Goal: Book appointment/travel/reservation

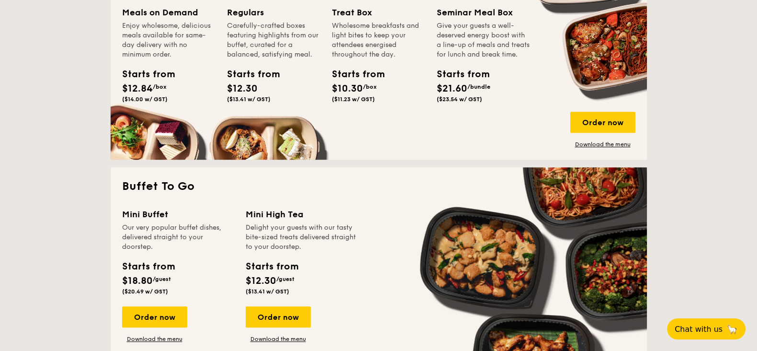
scroll to position [718, 0]
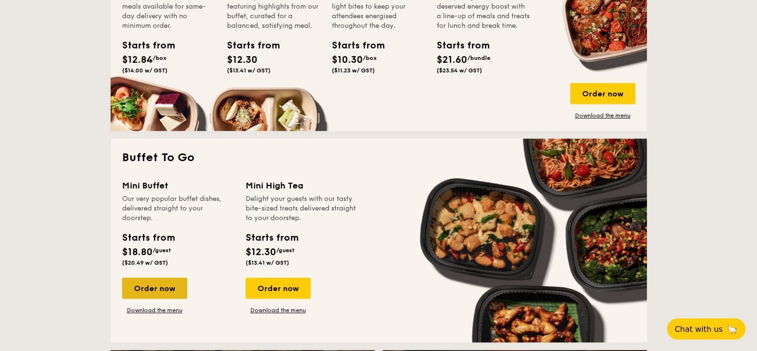
click at [155, 292] on div "Order now" at bounding box center [154, 287] width 65 height 21
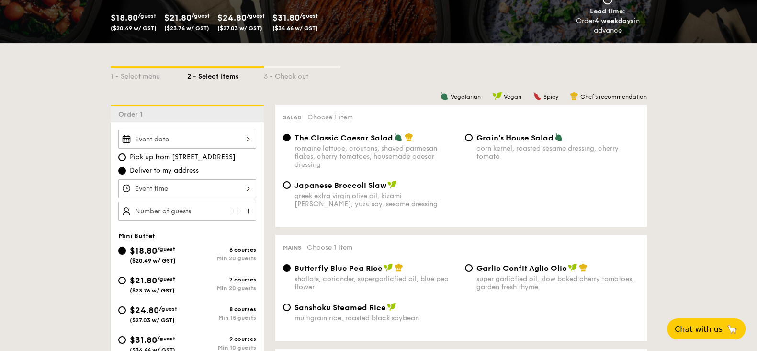
scroll to position [119, 0]
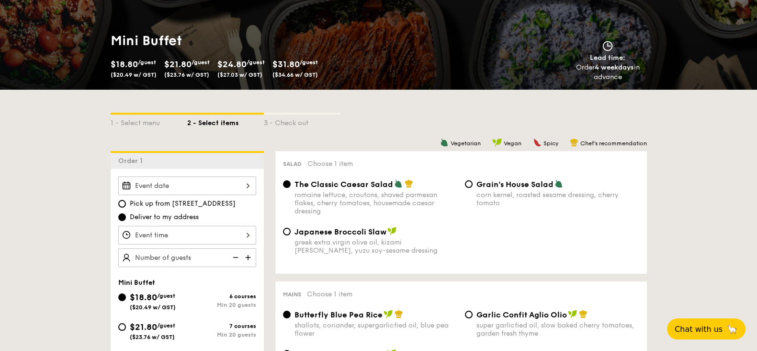
click at [244, 183] on div at bounding box center [187, 185] width 138 height 19
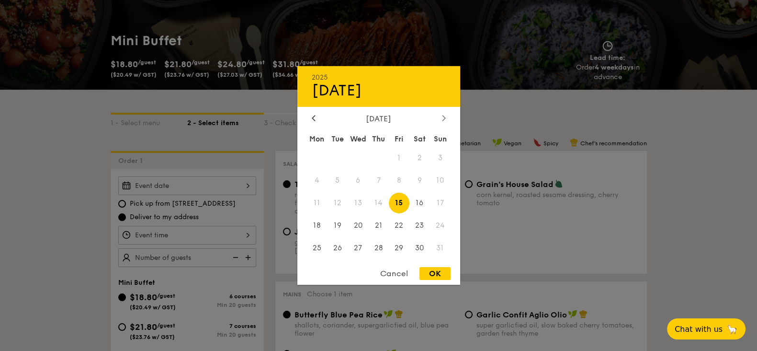
click at [443, 117] on icon at bounding box center [444, 117] width 4 height 6
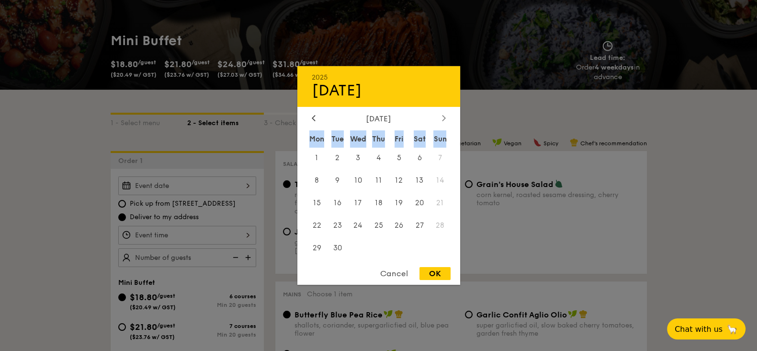
click at [443, 117] on icon at bounding box center [444, 117] width 4 height 6
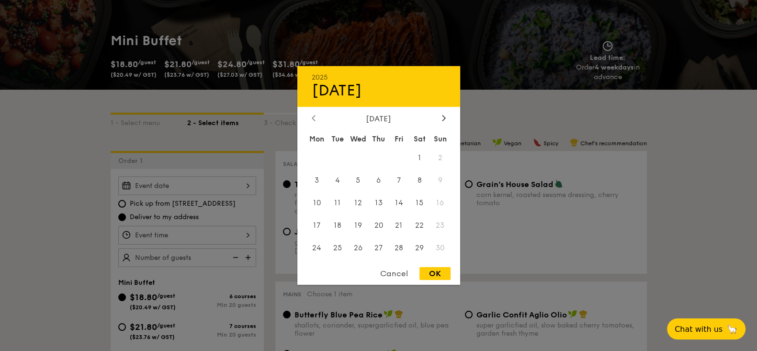
click at [313, 118] on icon at bounding box center [313, 118] width 3 height 6
click at [422, 201] on span "20" at bounding box center [420, 203] width 21 height 21
click at [418, 226] on span "27" at bounding box center [420, 225] width 21 height 21
click at [433, 274] on div "OK" at bounding box center [435, 273] width 31 height 13
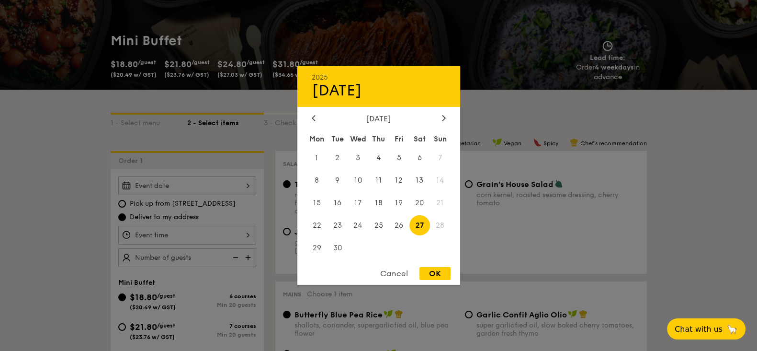
type input "[DATE]"
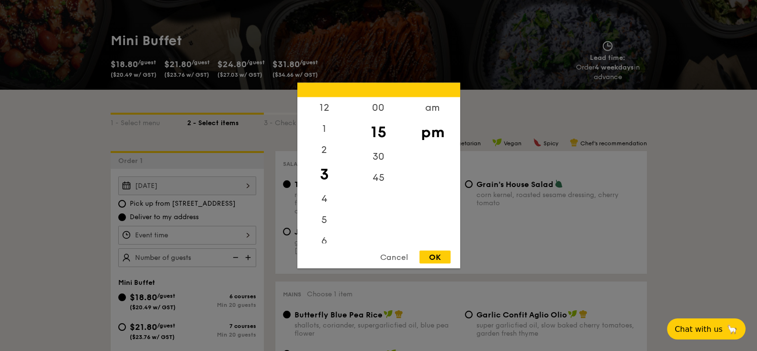
click at [247, 231] on div "12 1 2 3 4 5 6 7 8 9 10 11 00 15 30 45 am pm Cancel OK" at bounding box center [187, 235] width 138 height 19
click at [328, 183] on div "6" at bounding box center [324, 185] width 54 height 28
click at [384, 111] on div "00" at bounding box center [379, 111] width 54 height 28
click at [433, 260] on div "OK" at bounding box center [435, 256] width 31 height 13
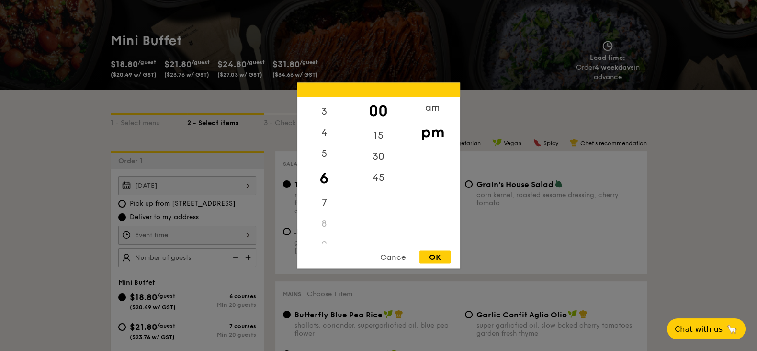
type input "6:00PM"
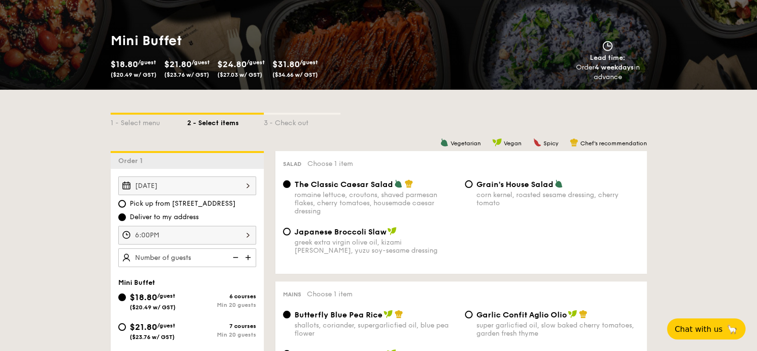
click at [249, 256] on img at bounding box center [249, 257] width 14 height 18
type input "20 guests"
click at [235, 255] on img at bounding box center [235, 257] width 14 height 18
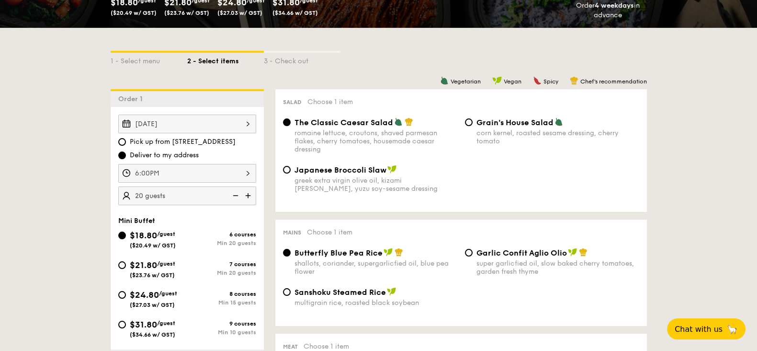
scroll to position [180, 0]
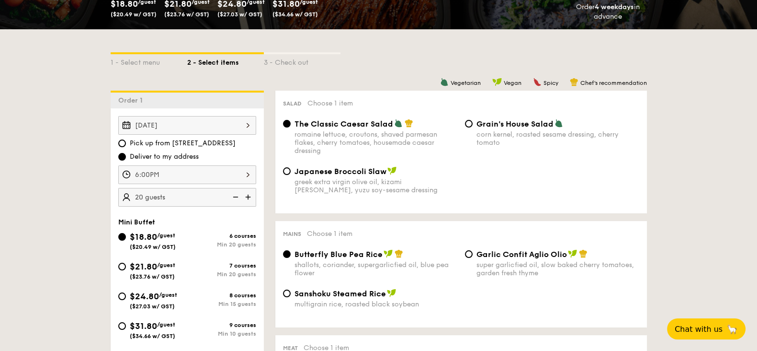
click at [234, 195] on img at bounding box center [235, 197] width 14 height 18
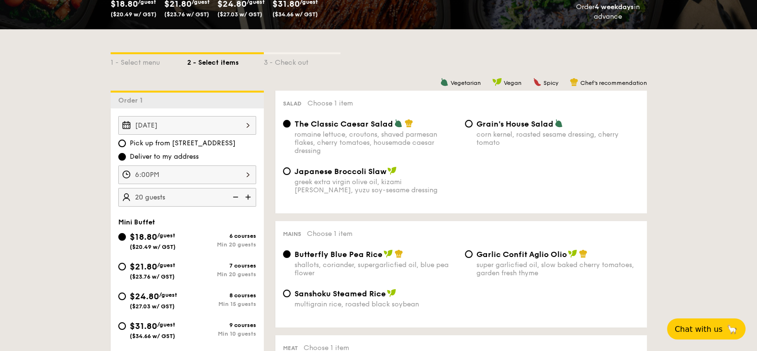
click at [234, 195] on img at bounding box center [235, 197] width 14 height 18
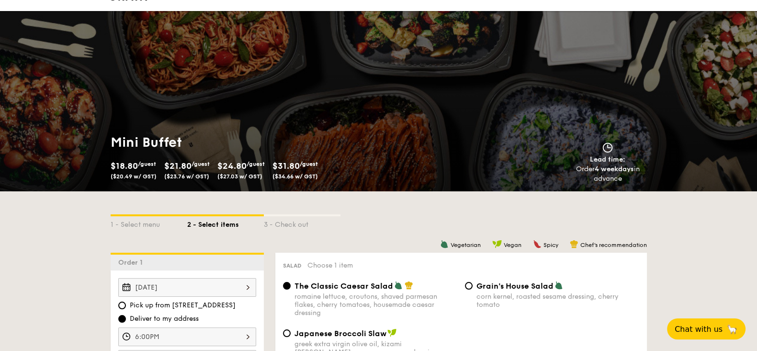
scroll to position [0, 0]
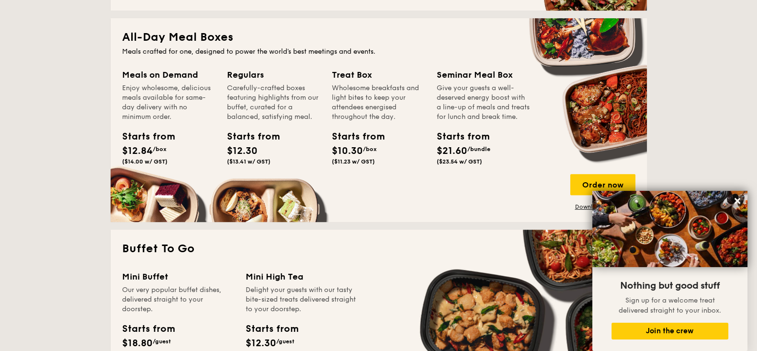
scroll to position [687, 0]
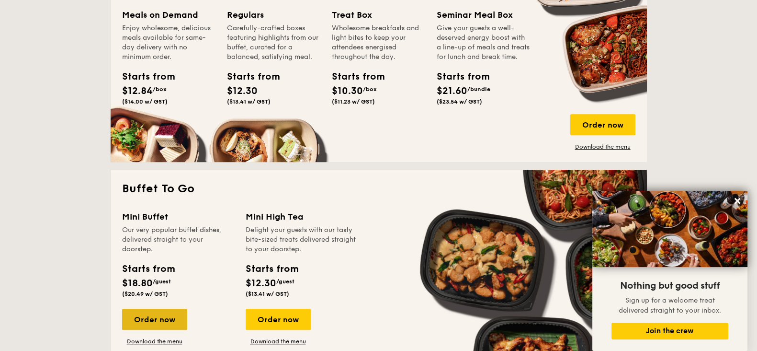
click at [158, 317] on div "Order now" at bounding box center [154, 318] width 65 height 21
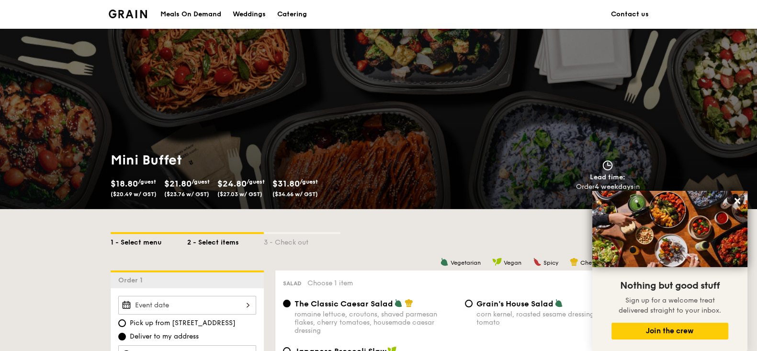
click at [146, 241] on div "1 - Select menu" at bounding box center [149, 240] width 77 height 13
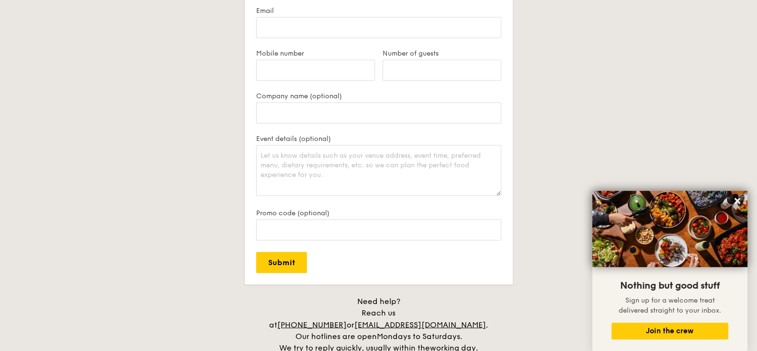
scroll to position [1976, 0]
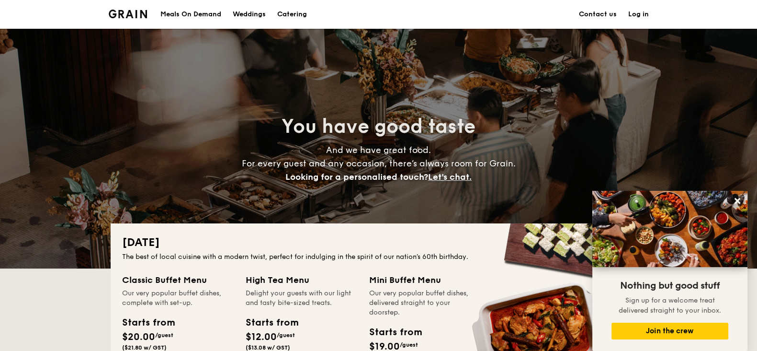
scroll to position [1734, 0]
